Goal: Use online tool/utility: Utilize a website feature to perform a specific function

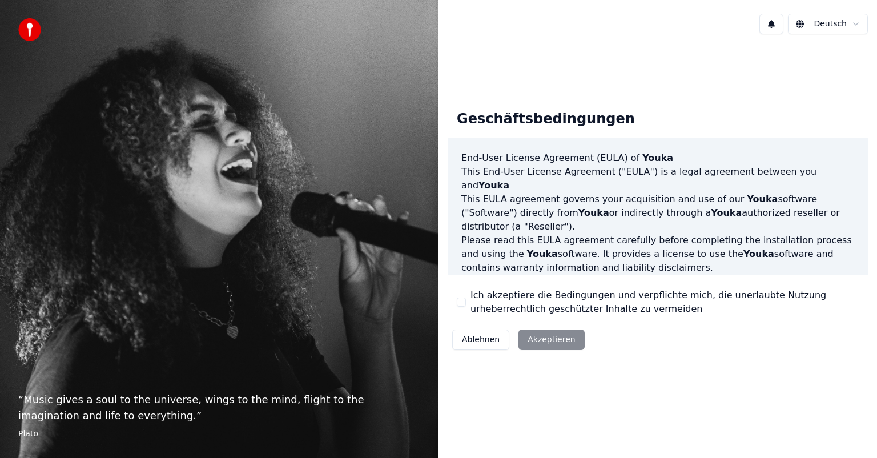
click at [457, 298] on button "Ich akzeptiere die Bedingungen und verpflichte mich, die unerlaubte Nutzung urh…" at bounding box center [461, 302] width 9 height 9
click at [560, 340] on button "Akzeptieren" at bounding box center [552, 340] width 66 height 21
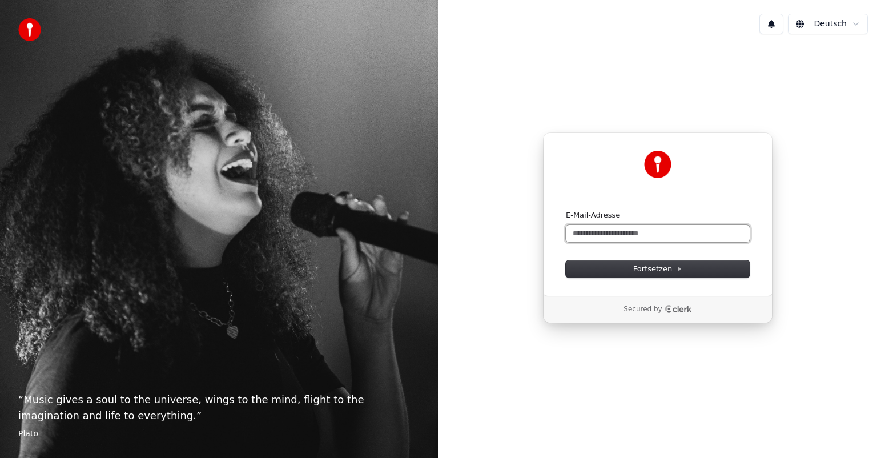
click at [626, 236] on input "E-Mail-Adresse" at bounding box center [658, 233] width 184 height 17
click at [645, 270] on span "Fortsetzen" at bounding box center [657, 269] width 49 height 10
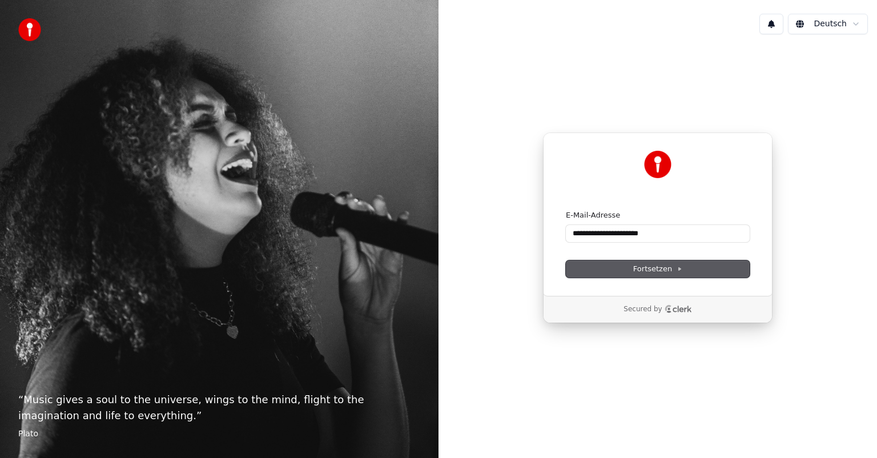
type input "**********"
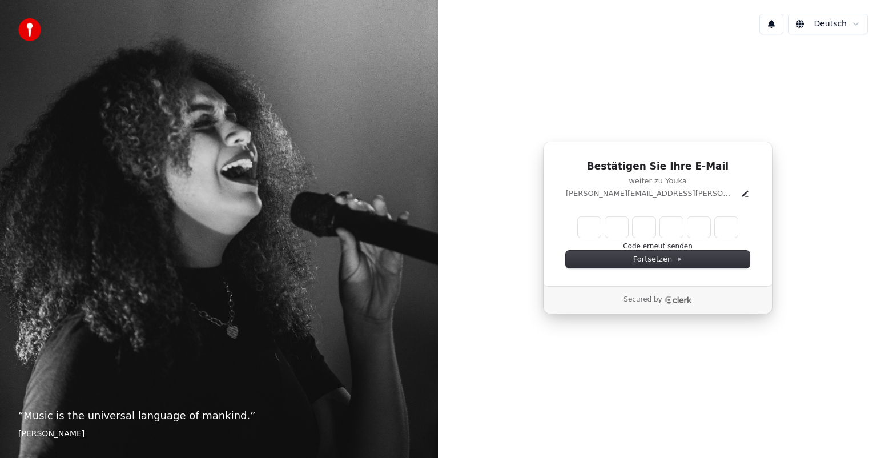
click at [593, 225] on input "Enter verification code" at bounding box center [658, 227] width 160 height 21
type input "******"
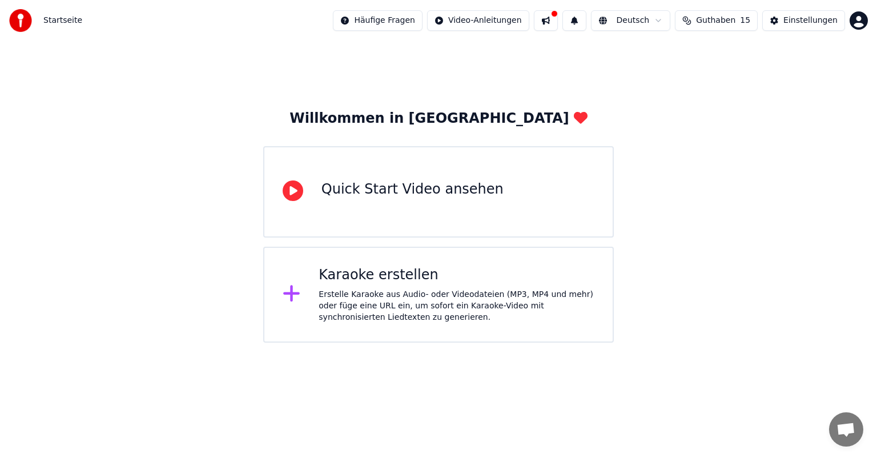
click at [439, 272] on div "Karaoke erstellen" at bounding box center [457, 275] width 276 height 18
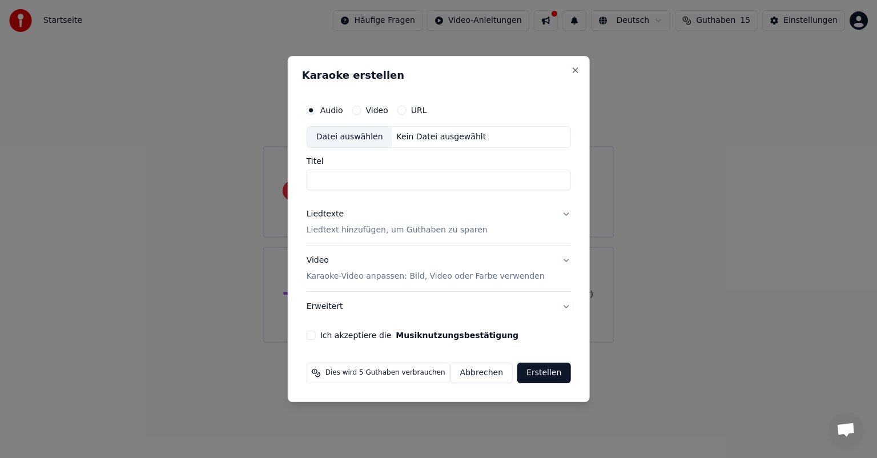
click at [368, 131] on div "Datei auswählen" at bounding box center [349, 137] width 85 height 21
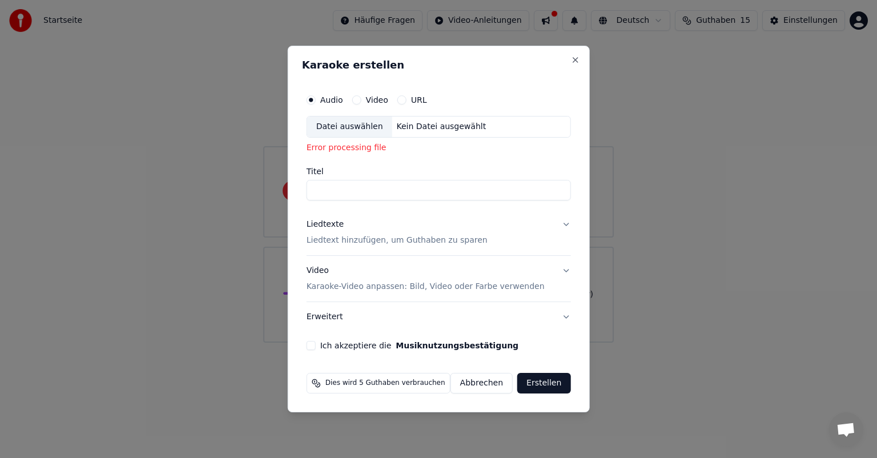
click at [361, 103] on button "Video" at bounding box center [356, 99] width 9 height 9
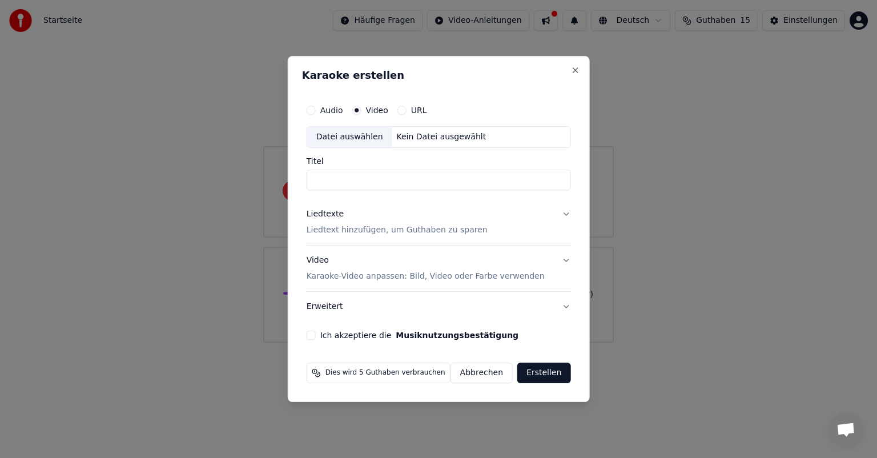
click at [359, 141] on div "Datei auswählen" at bounding box center [349, 137] width 85 height 21
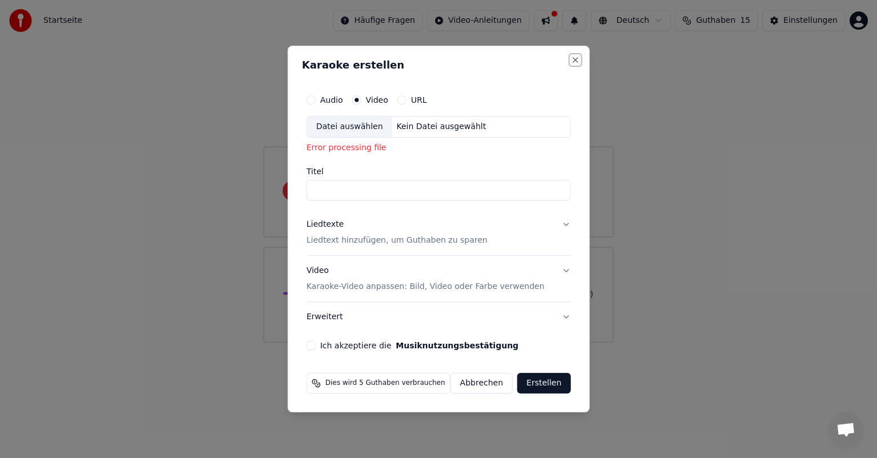
click at [573, 58] on button "Close" at bounding box center [575, 59] width 9 height 9
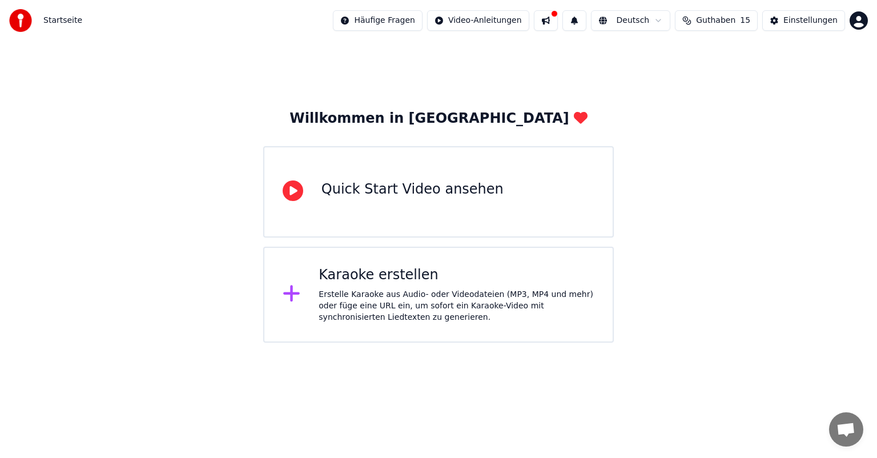
click at [406, 276] on div "Karaoke erstellen" at bounding box center [457, 275] width 276 height 18
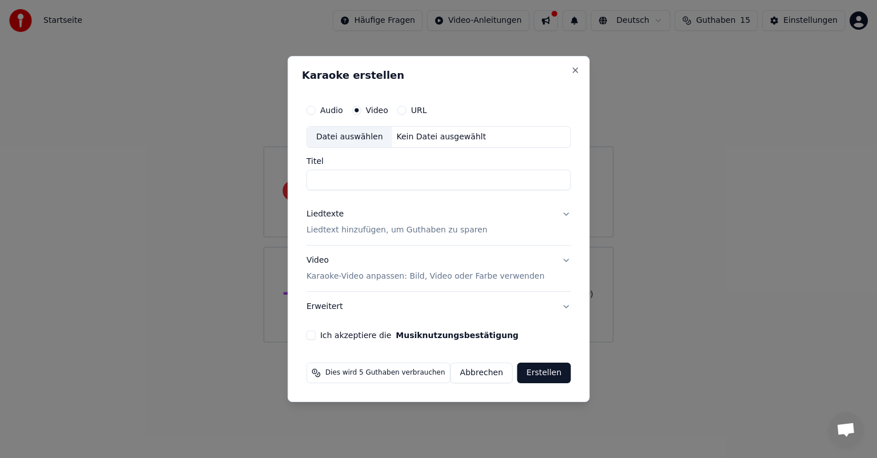
click at [404, 108] on button "URL" at bounding box center [402, 110] width 9 height 9
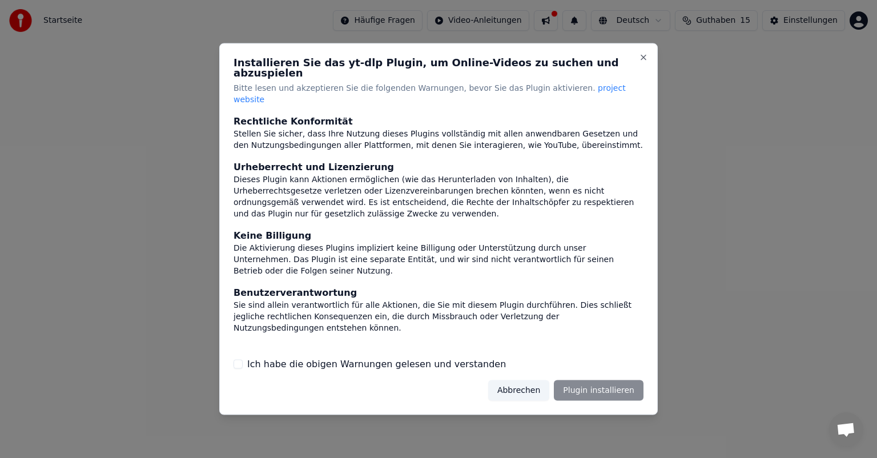
click at [519, 380] on button "Abbrechen" at bounding box center [518, 390] width 61 height 21
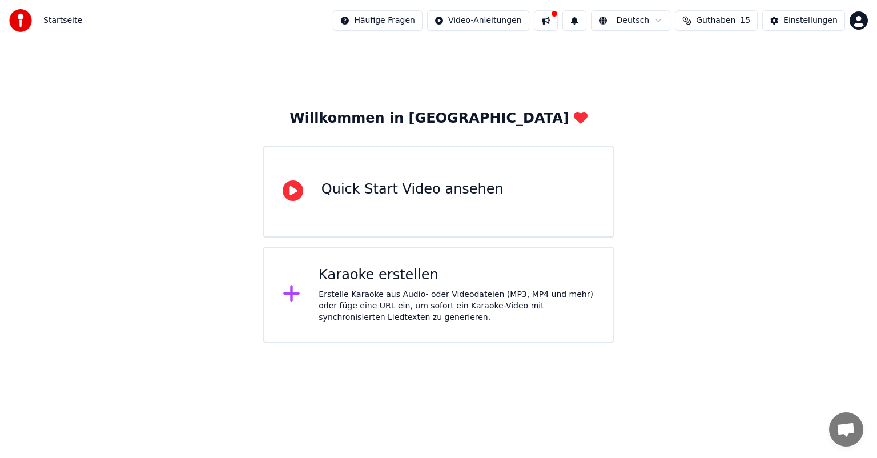
click at [480, 286] on div "Karaoke erstellen Erstelle Karaoke aus Audio- oder Videodateien (MP3, MP4 und m…" at bounding box center [457, 294] width 276 height 57
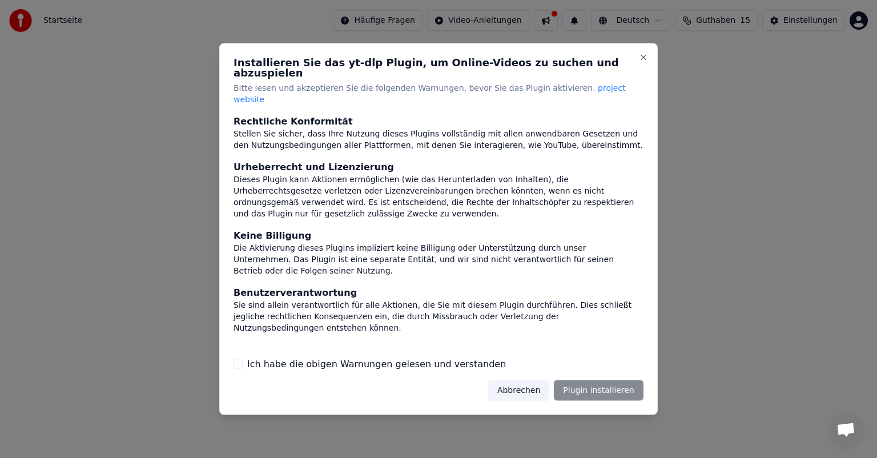
click at [538, 398] on div "Installieren Sie das yt-dlp Plugin, um Online-Videos zu suchen und abzuspielen …" at bounding box center [438, 229] width 439 height 372
click at [242, 359] on button "Ich habe die obigen Warnungen gelesen und verstanden" at bounding box center [238, 363] width 9 height 9
click at [525, 381] on button "Abbrechen" at bounding box center [518, 390] width 61 height 21
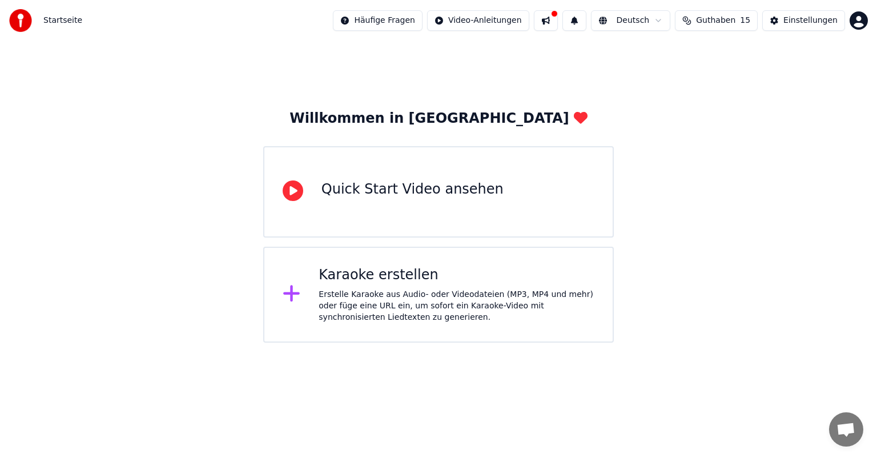
click at [419, 319] on div "Erstelle Karaoke aus Audio- oder Videodateien (MP3, MP4 und mehr) oder füge ein…" at bounding box center [457, 306] width 276 height 34
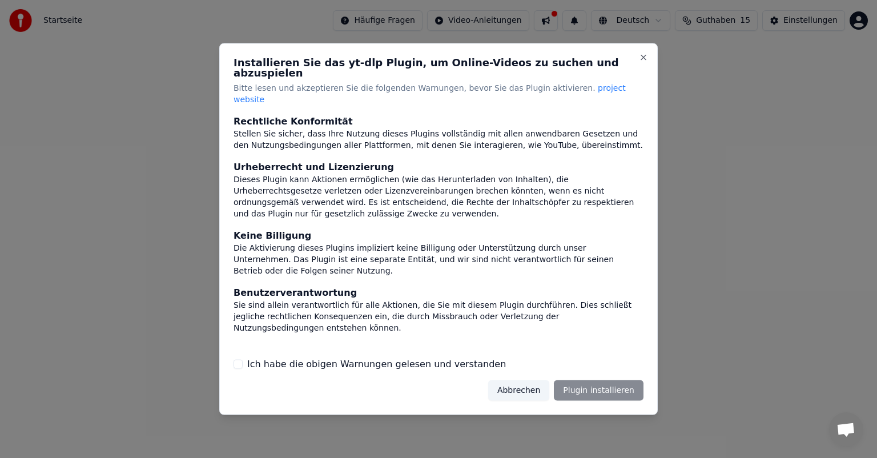
drag, startPoint x: 469, startPoint y: 359, endPoint x: 475, endPoint y: 356, distance: 6.4
click at [469, 359] on label "Ich habe die obigen Warnungen gelesen und verstanden" at bounding box center [376, 364] width 259 height 14
click at [243, 359] on button "Ich habe die obigen Warnungen gelesen und verstanden" at bounding box center [238, 363] width 9 height 9
click at [622, 388] on button "Plugin installieren" at bounding box center [599, 390] width 90 height 21
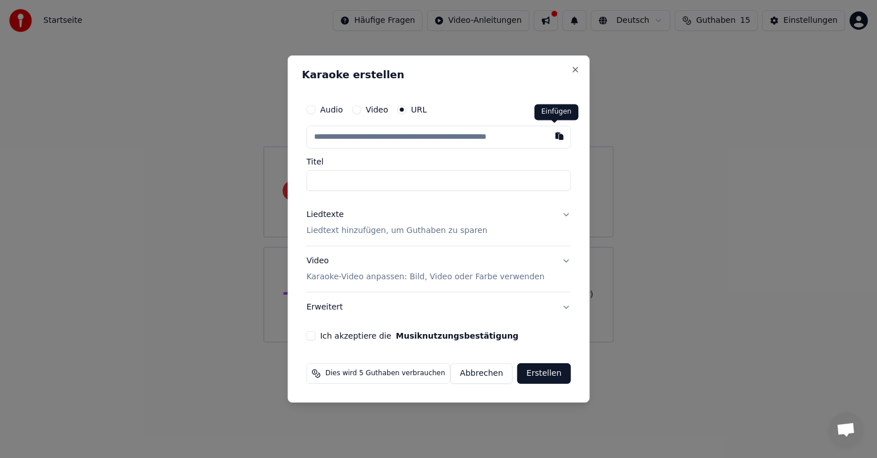
click at [549, 135] on button "button" at bounding box center [559, 136] width 23 height 21
type input "**********"
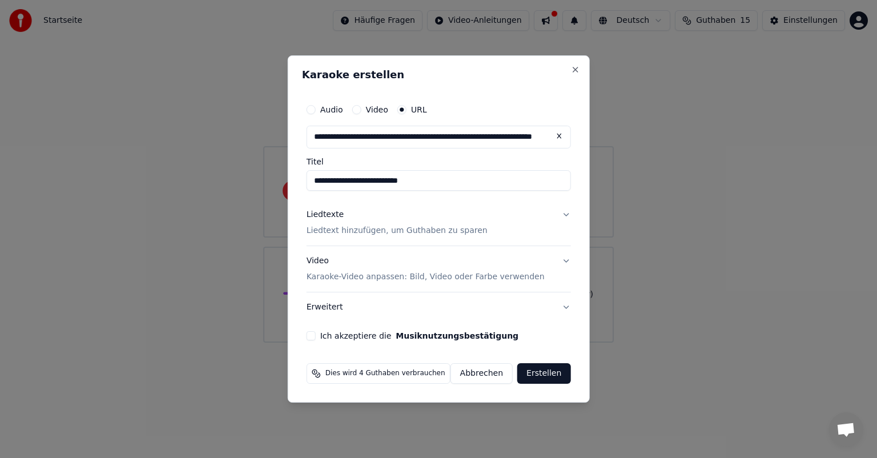
type input "**********"
click at [505, 178] on input "**********" at bounding box center [439, 180] width 264 height 21
click at [444, 235] on p "Liedtext hinzufügen, um Guthaben zu sparen" at bounding box center [397, 230] width 181 height 11
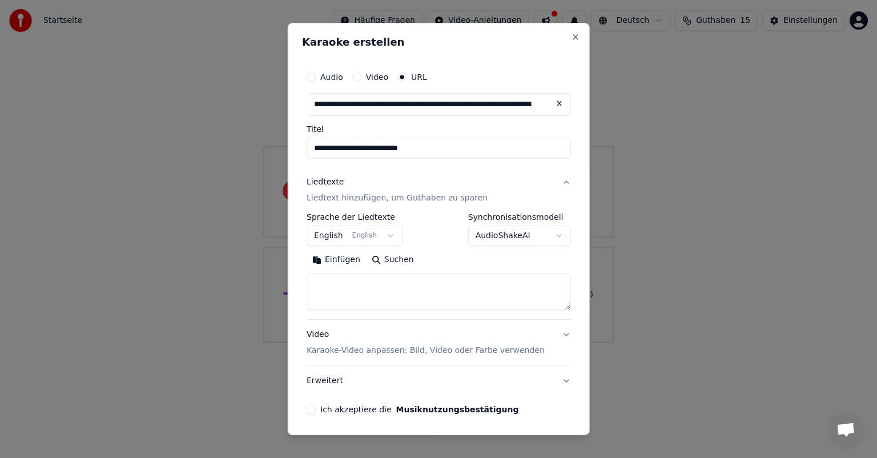
click at [386, 237] on button "English English" at bounding box center [355, 236] width 96 height 21
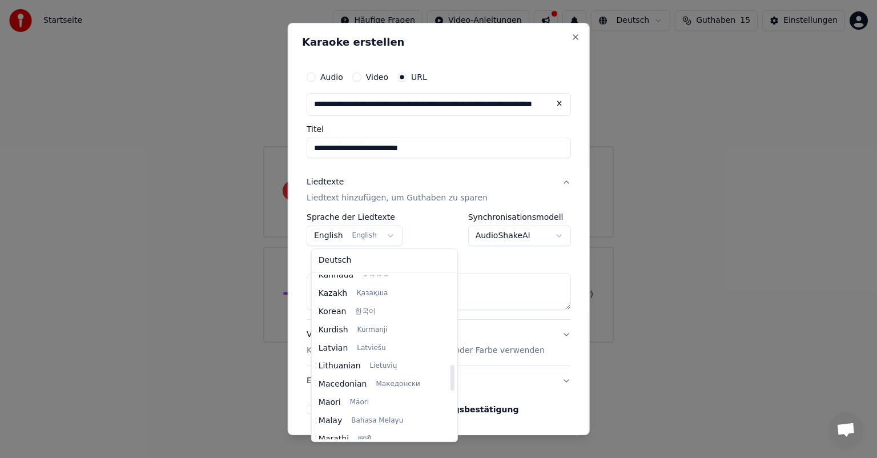
scroll to position [571, 0]
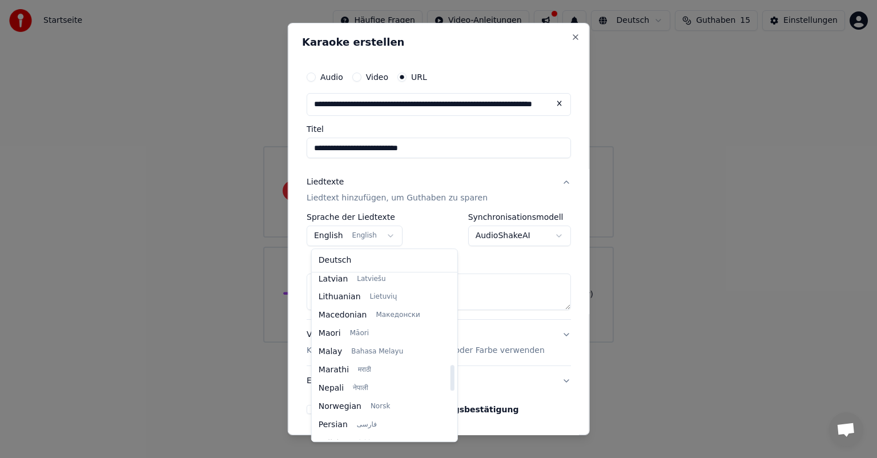
select select "**"
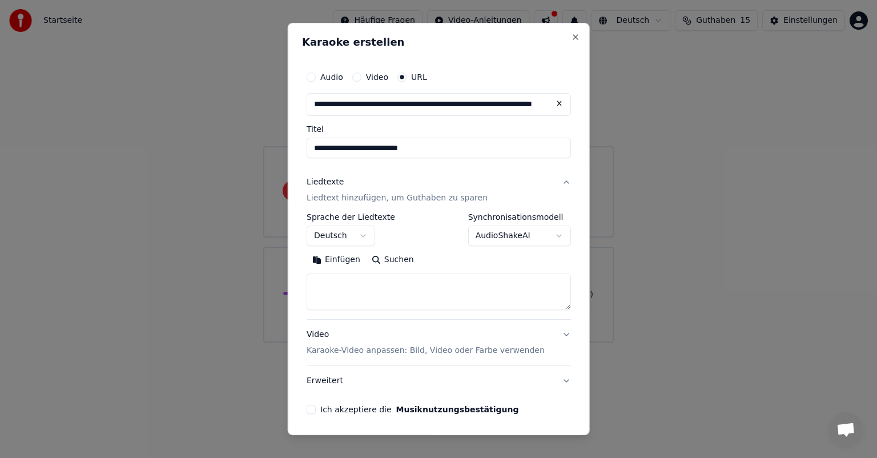
click at [373, 296] on textarea at bounding box center [439, 292] width 264 height 37
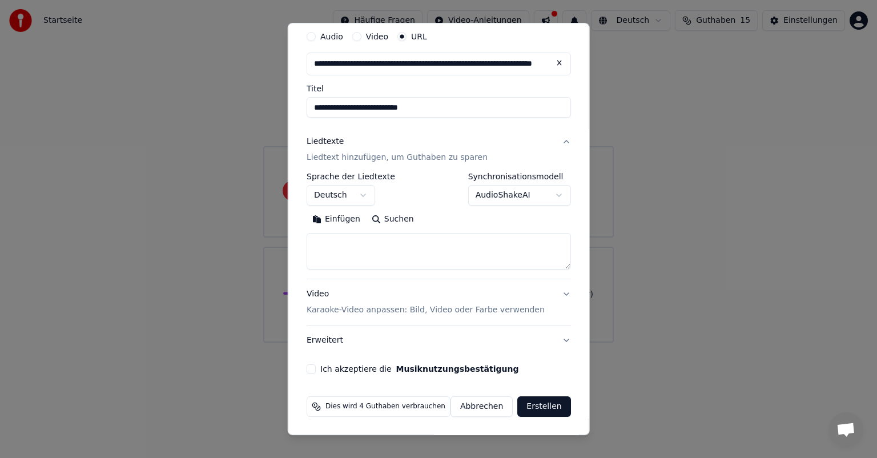
click at [347, 217] on button "Einfügen" at bounding box center [336, 219] width 59 height 18
click at [315, 370] on button "Ich akzeptiere die Musiknutzungsbestätigung" at bounding box center [311, 368] width 9 height 9
click at [522, 406] on button "Erstellen" at bounding box center [543, 406] width 53 height 21
type textarea "**********"
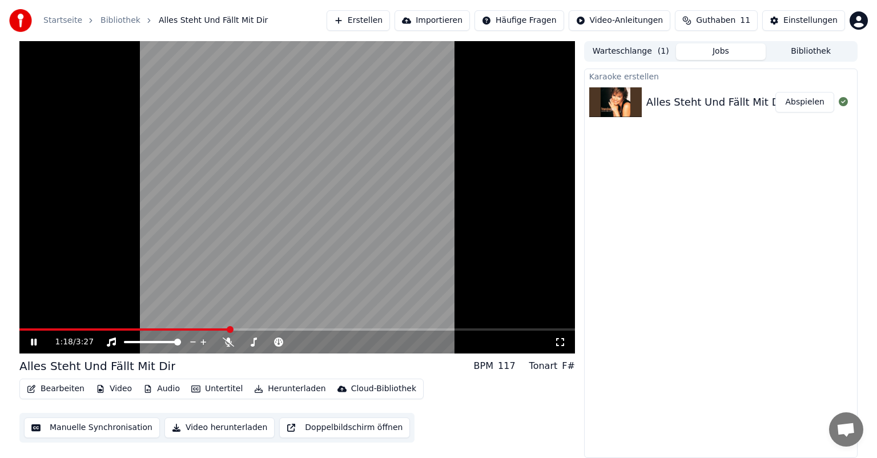
click at [30, 343] on icon at bounding box center [42, 342] width 27 height 9
